Goal: Task Accomplishment & Management: Use online tool/utility

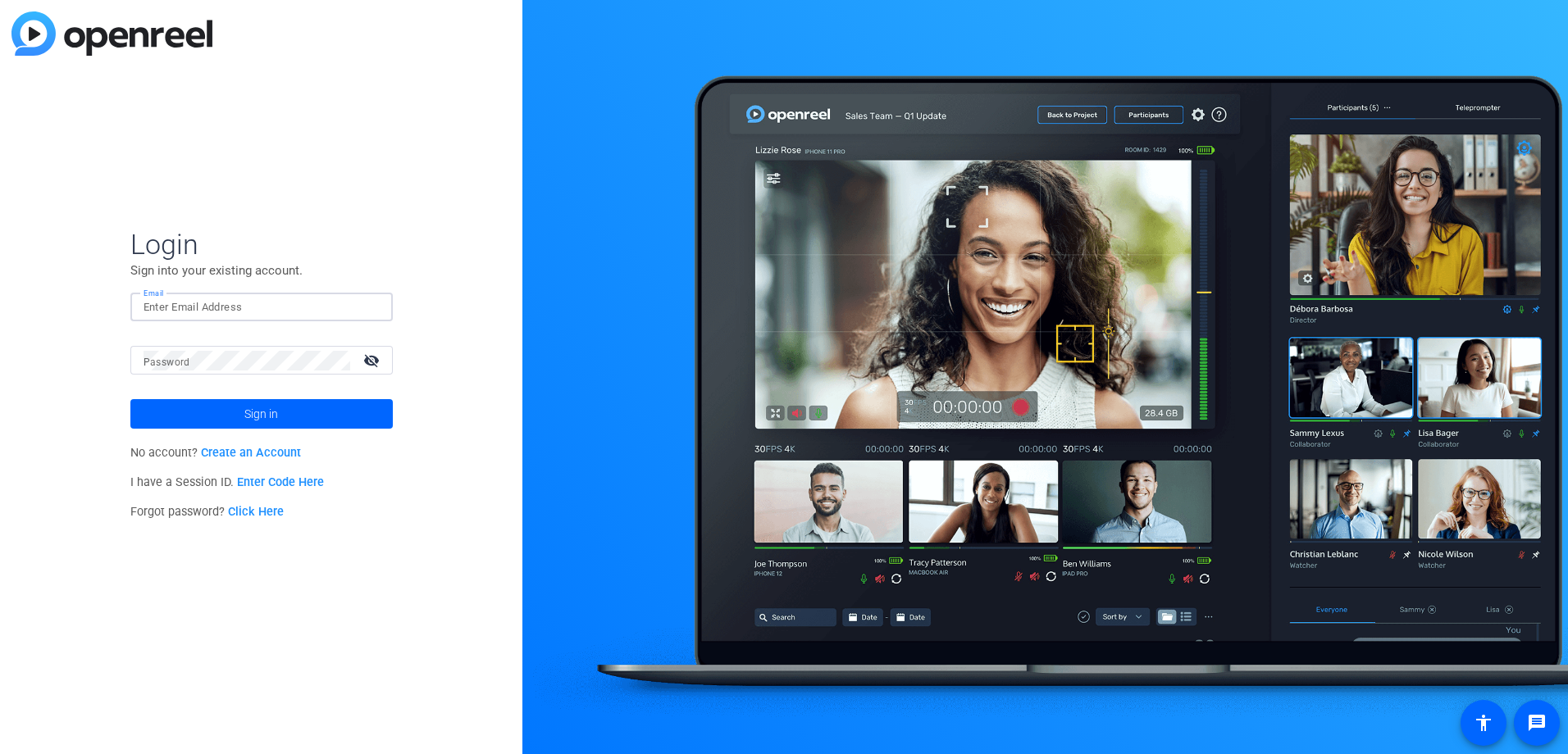
click at [175, 313] on input "Email" at bounding box center [261, 307] width 236 height 19
type input "[PERSON_NAME][EMAIL_ADDRESS][PERSON_NAME][DOMAIN_NAME]"
click at [131, 400] on button "Sign in" at bounding box center [261, 414] width 262 height 30
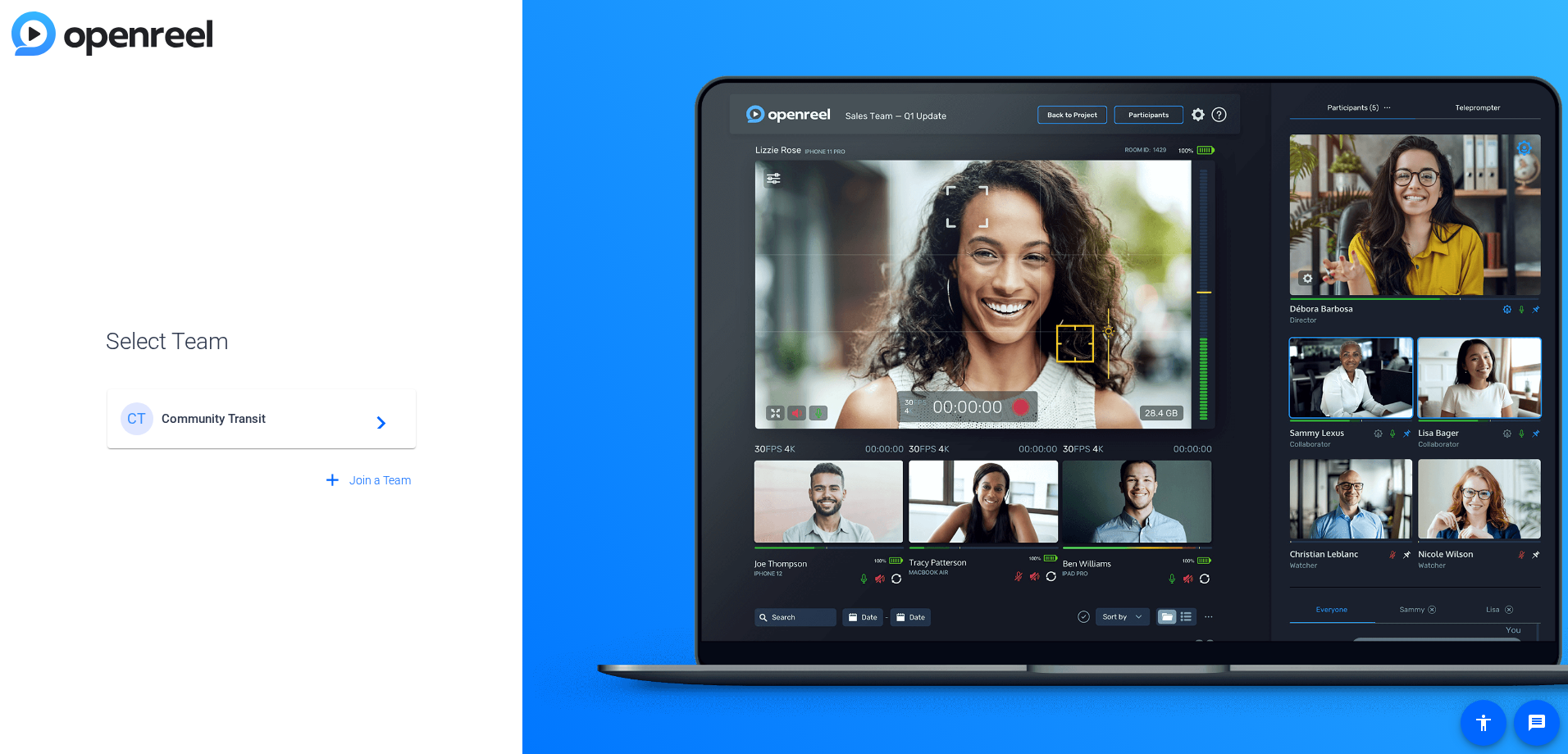
click at [371, 431] on div "CT Community Transit navigate_next" at bounding box center [261, 419] width 282 height 33
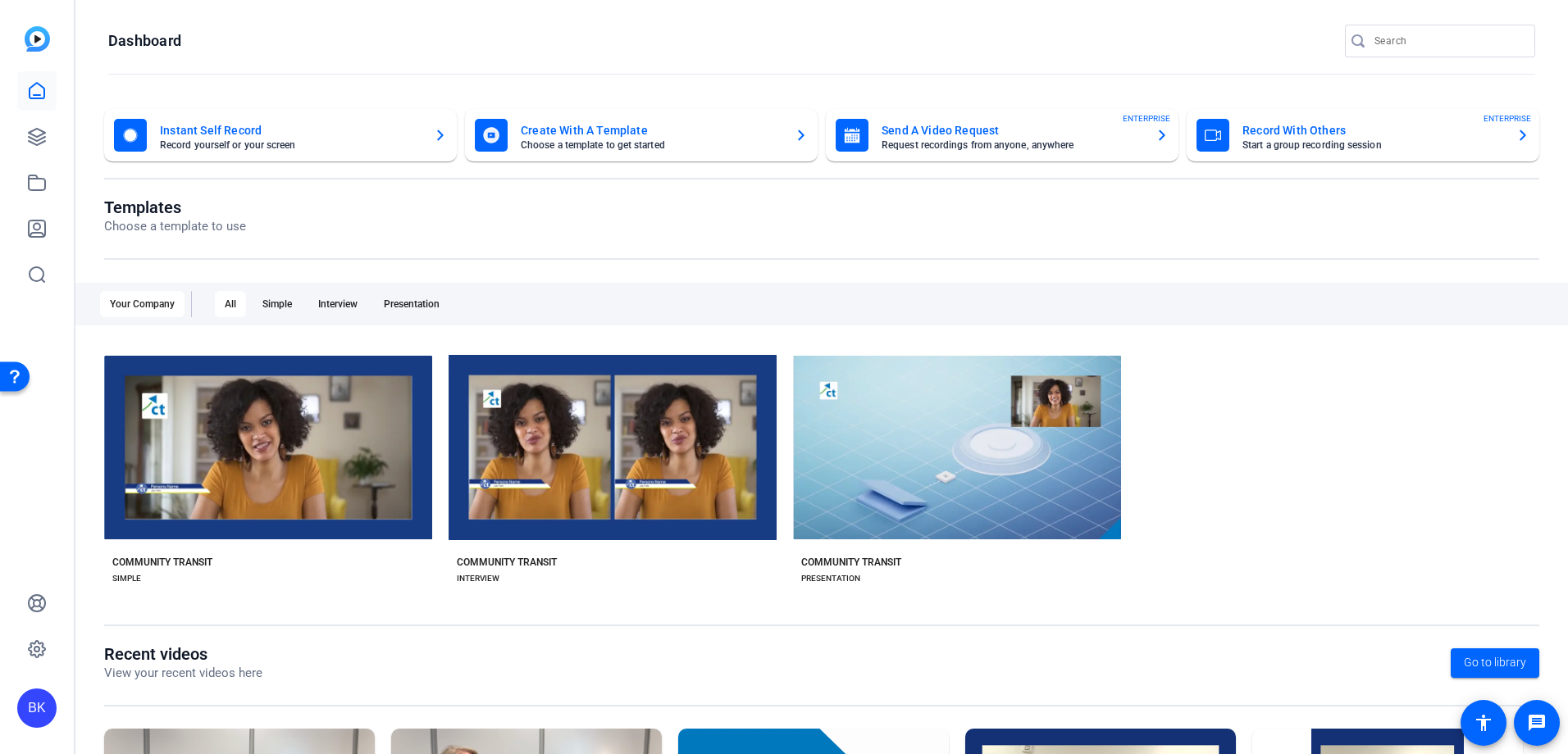
click at [1052, 154] on mat-card "Send A Video Request Request recordings from anyone, anywhere ENTERPRISE" at bounding box center [1002, 135] width 353 height 53
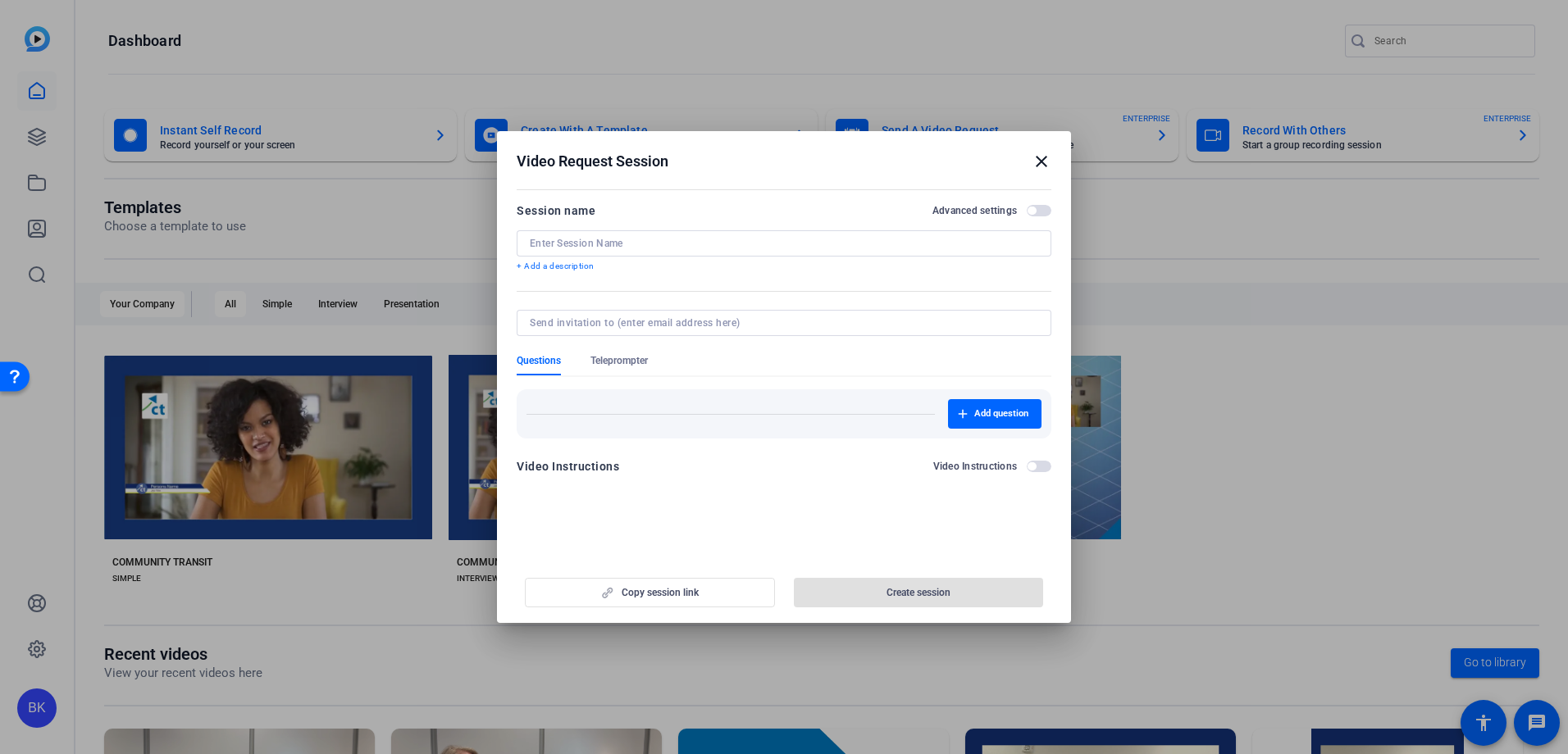
click at [649, 244] on input at bounding box center [783, 244] width 508 height 13
type input "D"
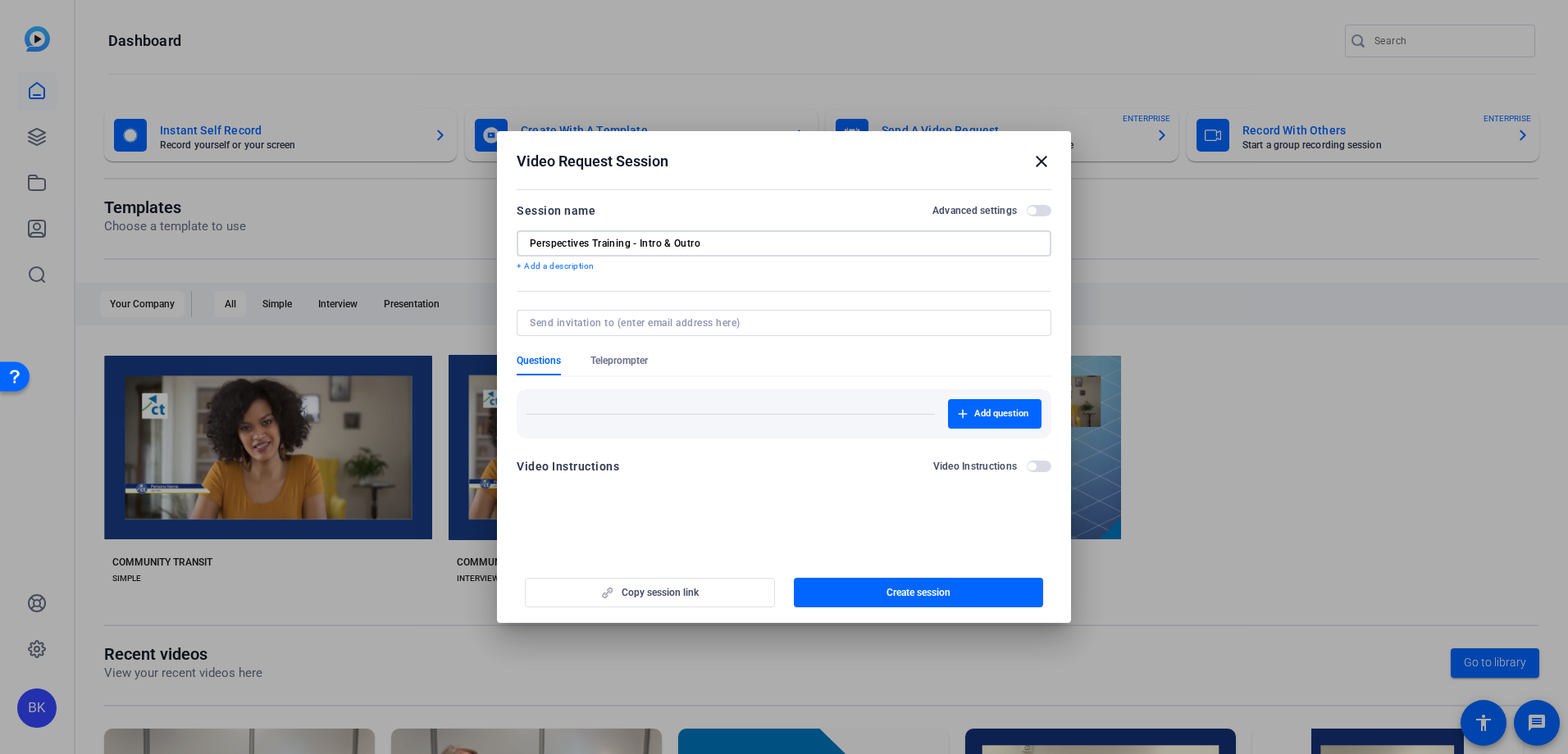
type input "Perspectives Training - Intro & Outro"
click at [616, 326] on input at bounding box center [780, 323] width 502 height 13
type input "[PERSON_NAME][EMAIL_ADDRESS][PERSON_NAME][DOMAIN_NAME]"
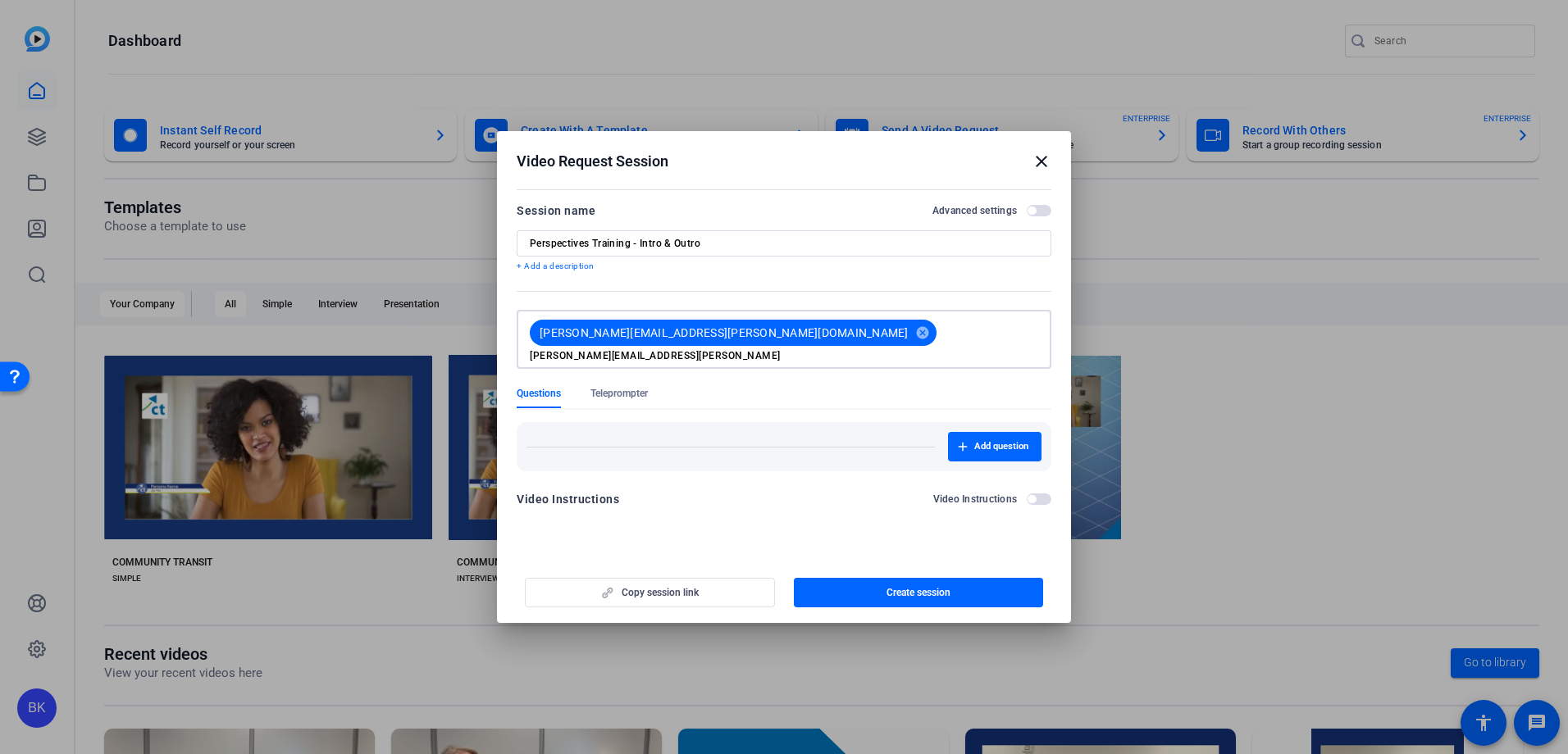
type input "[PERSON_NAME][EMAIL_ADDRESS][PERSON_NAME][DOMAIN_NAME]"
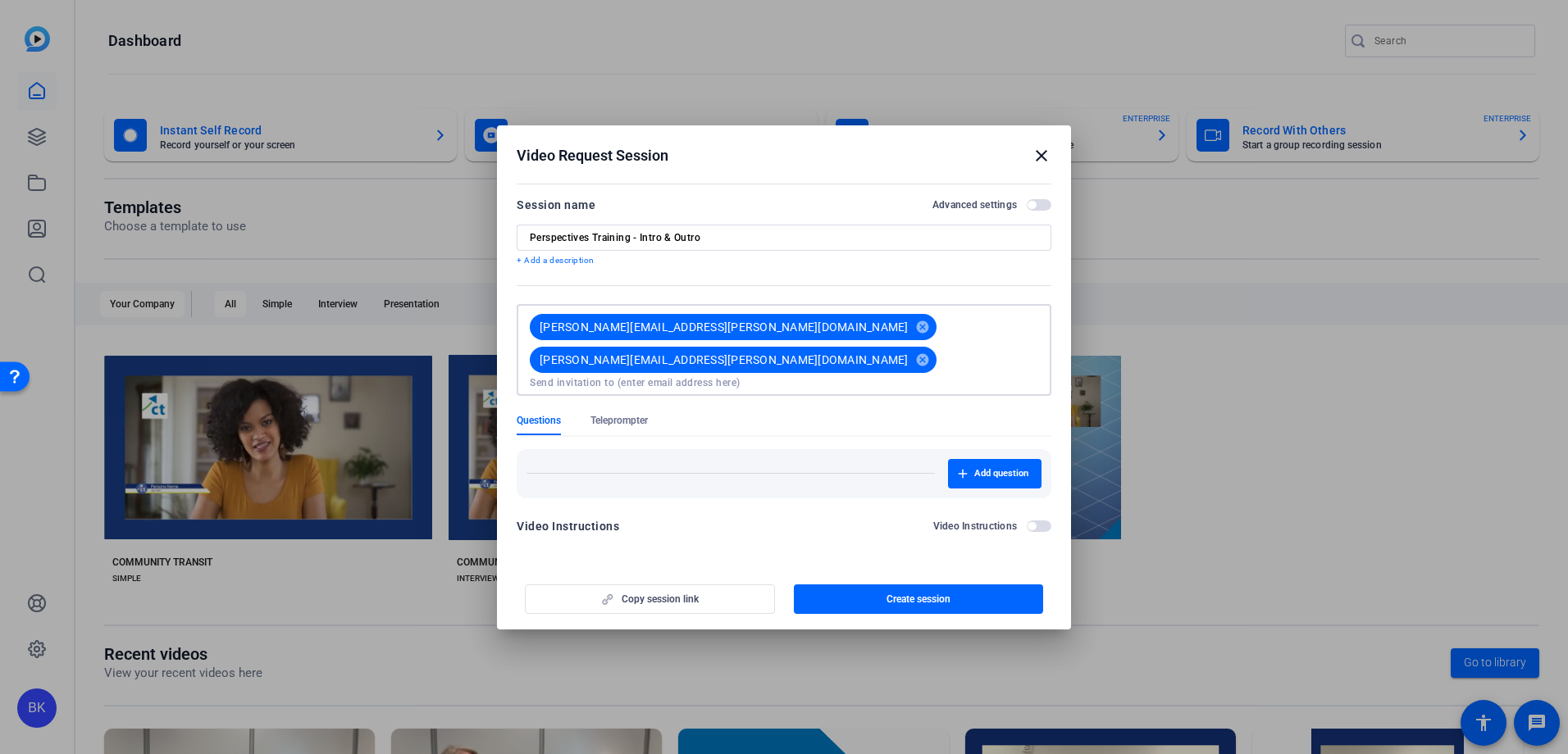
click at [1041, 521] on span "button" at bounding box center [1040, 526] width 25 height 12
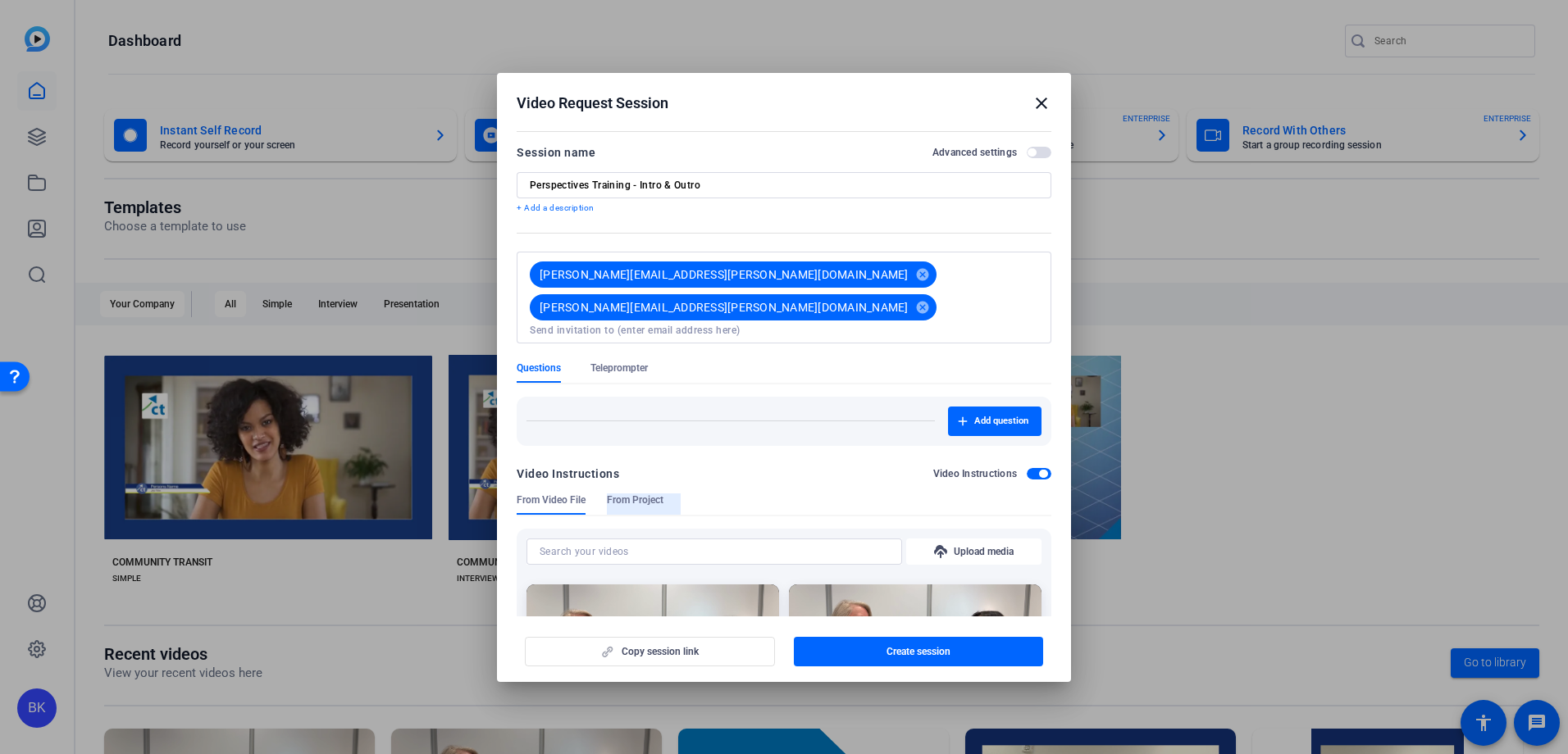
click at [622, 494] on span "From Project" at bounding box center [635, 500] width 57 height 13
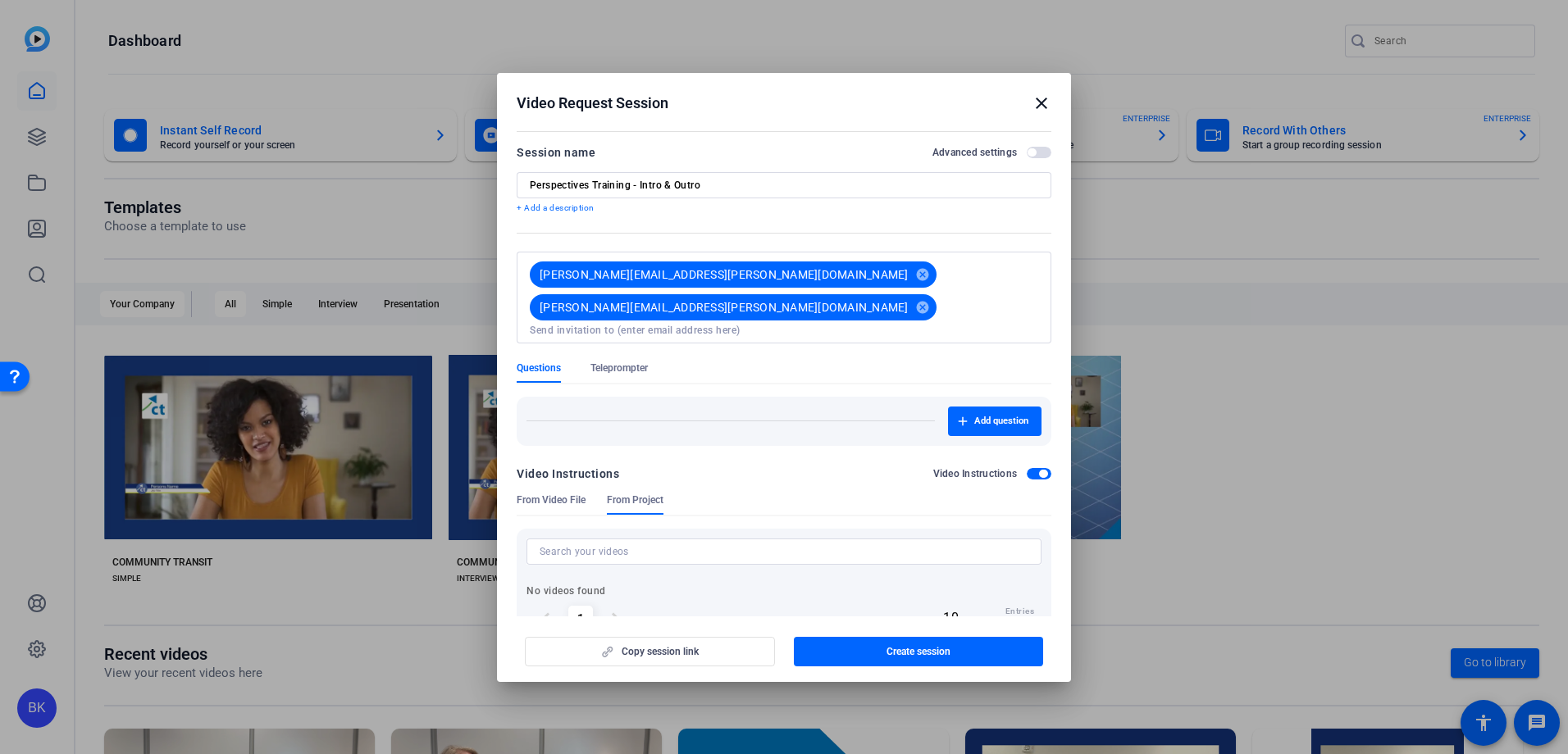
click at [1027, 468] on span "button" at bounding box center [1040, 474] width 25 height 12
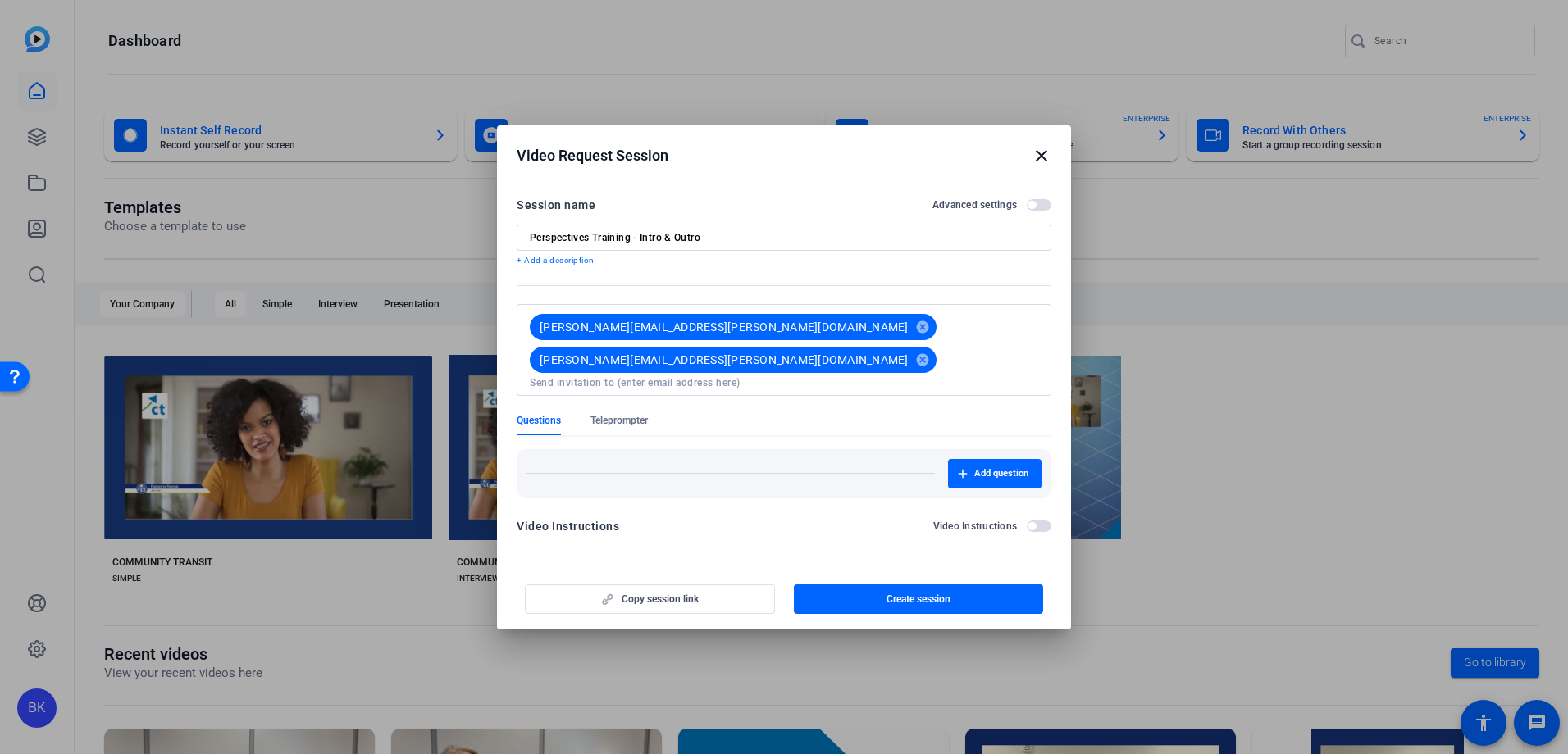
click at [1042, 210] on span "button" at bounding box center [1040, 205] width 25 height 12
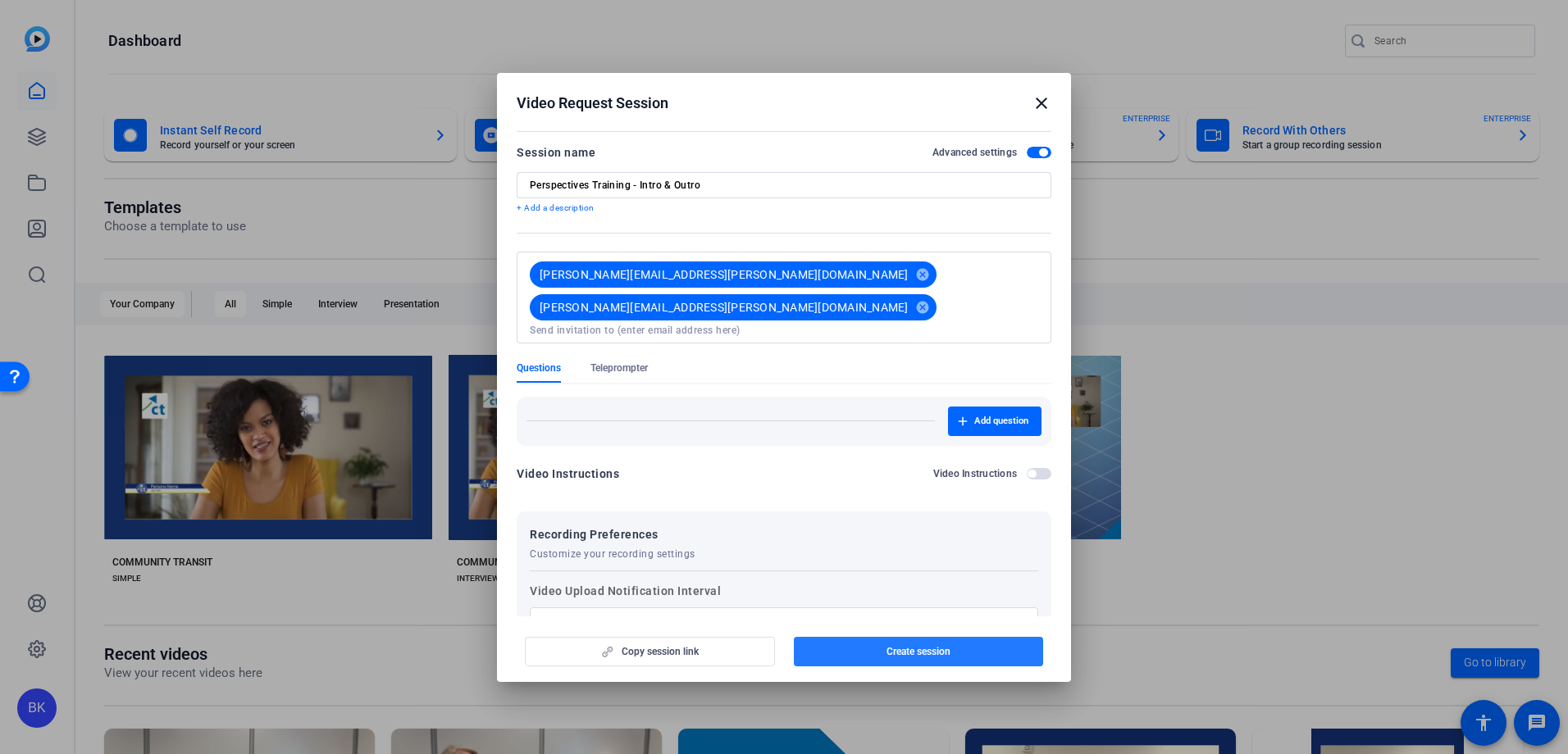
click at [926, 653] on span "Create session" at bounding box center [919, 652] width 64 height 13
